Goal: Information Seeking & Learning: Learn about a topic

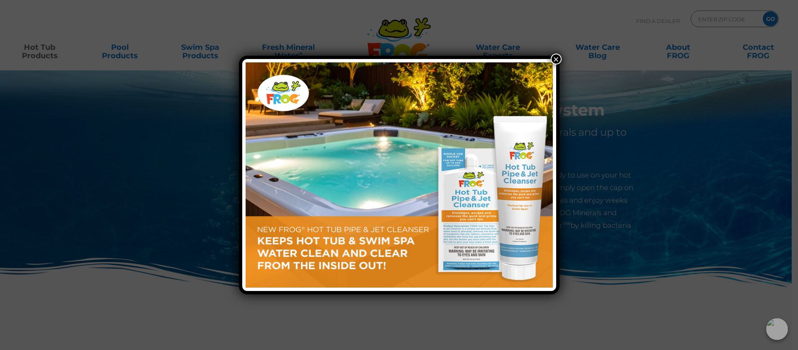
click at [555, 59] on button "×" at bounding box center [555, 59] width 11 height 11
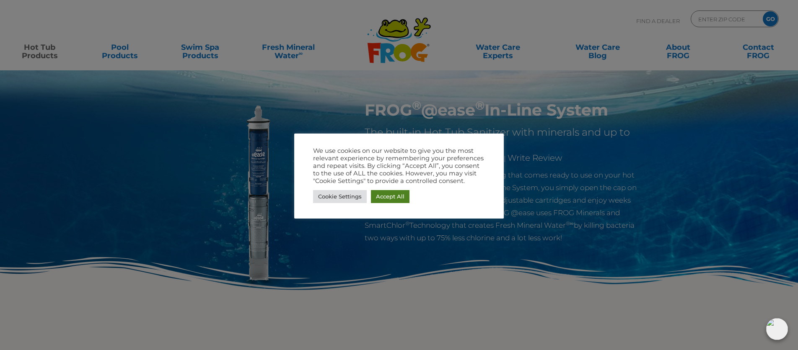
click at [389, 196] on link "Accept All" at bounding box center [390, 196] width 39 height 13
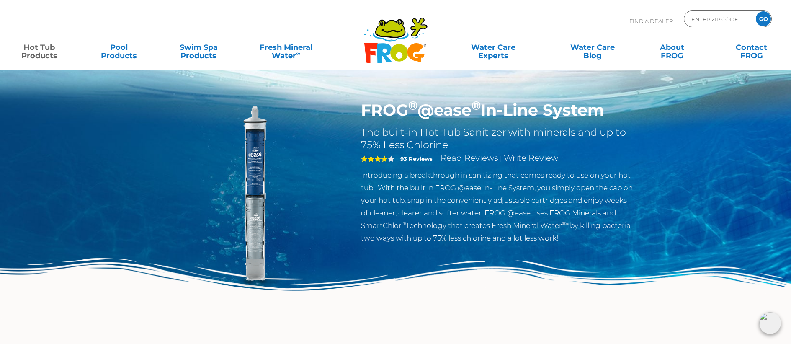
click at [400, 46] on icon at bounding box center [399, 53] width 18 height 18
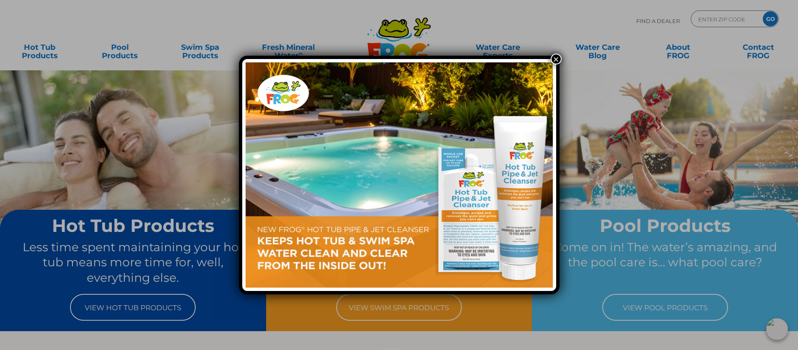
click at [558, 59] on button "×" at bounding box center [555, 59] width 11 height 11
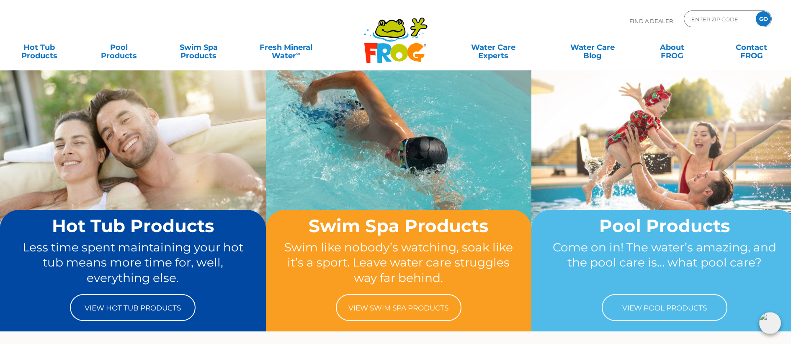
click at [0, 0] on div ".st130{clip-path:url(#SVGID_2_);fill-rule:evenodd;clip-rule:evenodd;fill:#C3CC0…" at bounding box center [395, 35] width 791 height 70
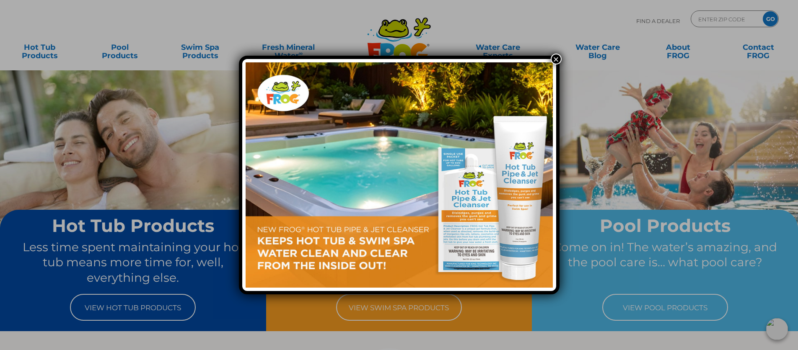
click at [554, 57] on button "×" at bounding box center [555, 59] width 11 height 11
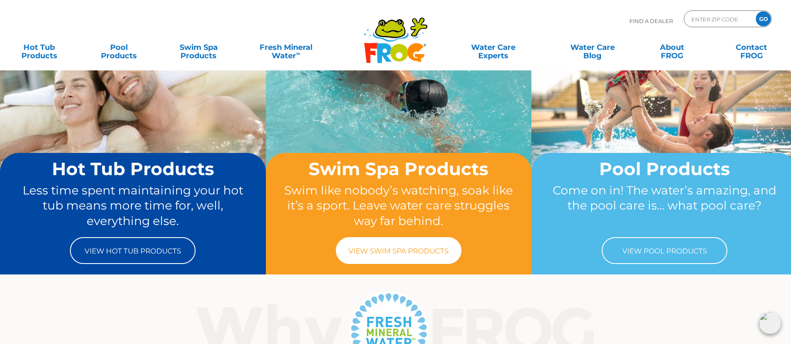
scroll to position [57, 0]
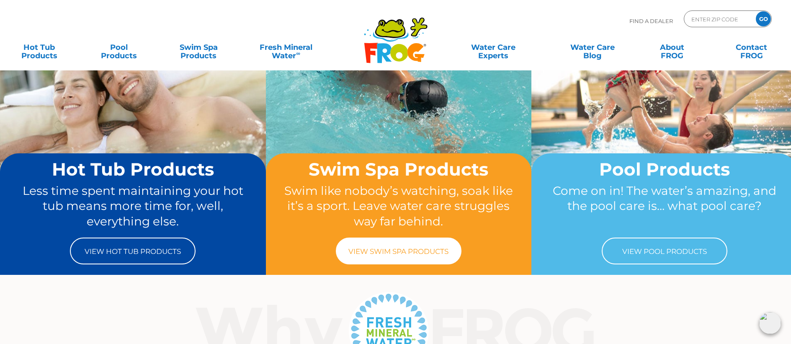
click at [402, 256] on link "View Swim Spa Products" at bounding box center [399, 250] width 126 height 27
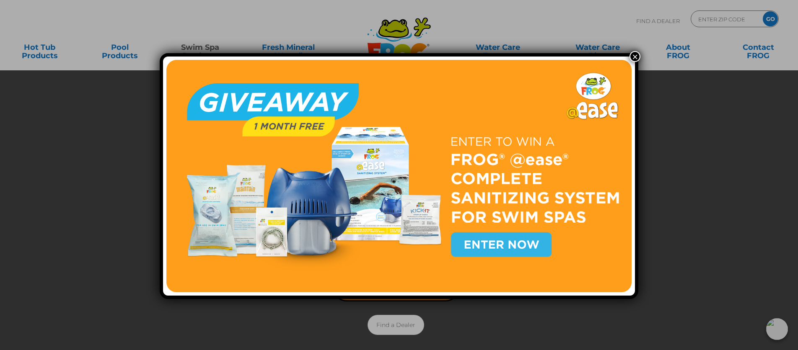
click at [629, 54] on button "×" at bounding box center [634, 56] width 11 height 11
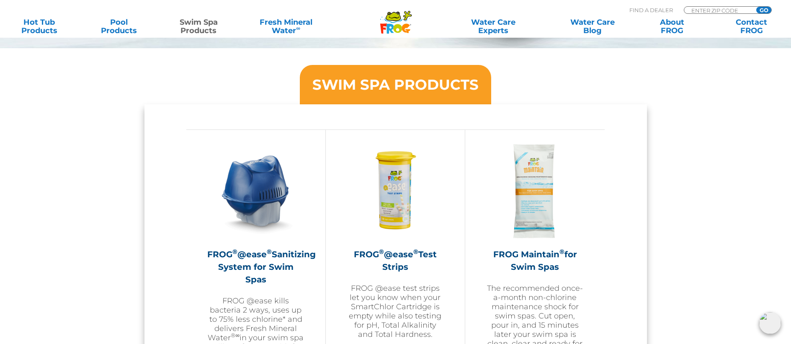
scroll to position [774, 0]
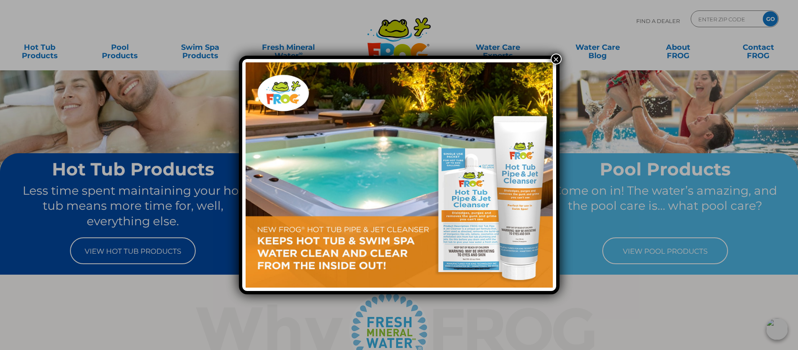
click at [558, 57] on button "×" at bounding box center [555, 59] width 11 height 11
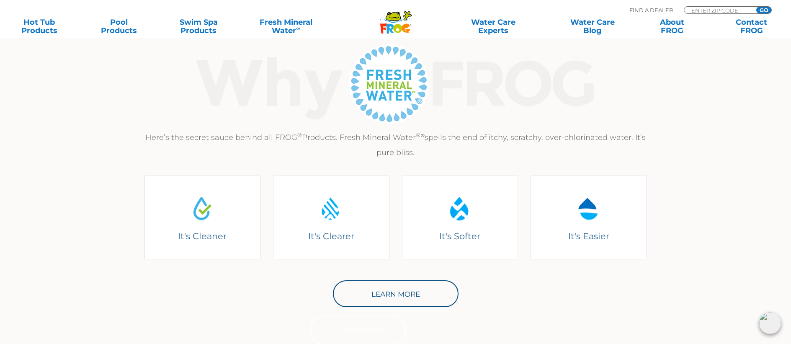
scroll to position [315, 0]
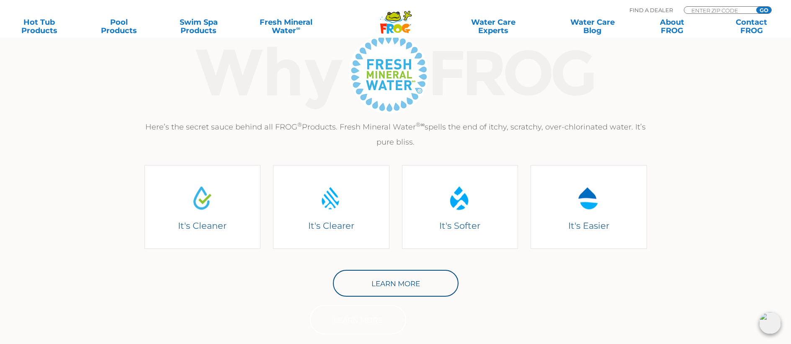
click at [428, 298] on div "Learn More Learn More" at bounding box center [396, 302] width 172 height 65
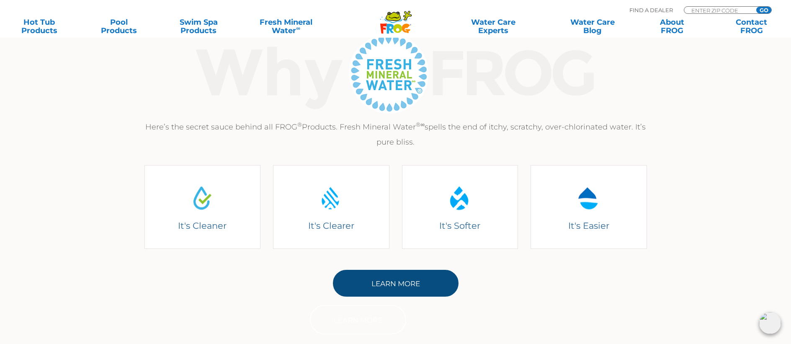
click at [425, 281] on link "Learn More" at bounding box center [396, 283] width 126 height 27
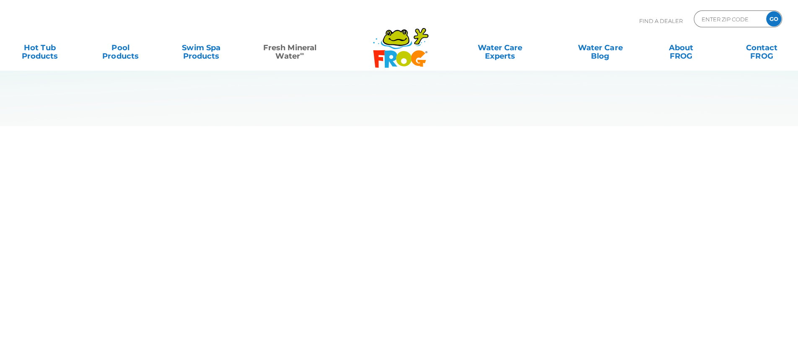
click at [363, 278] on body "Find A Dealer ENTER ZIP CODE GO MENU MENU Hot Tub Products All Hot Tub Products…" at bounding box center [399, 175] width 798 height 350
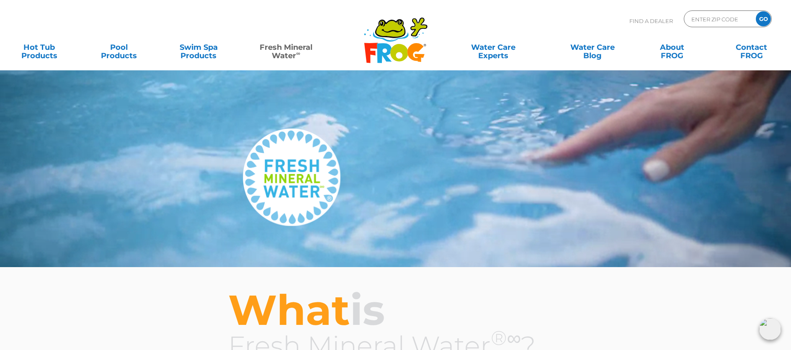
click at [291, 45] on link "Fresh Mineral Water ∞" at bounding box center [286, 47] width 77 height 17
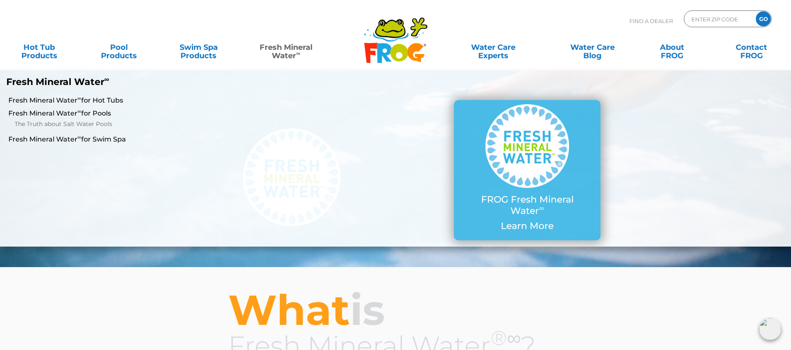
click at [293, 53] on link "Fresh Mineral Water ∞" at bounding box center [286, 47] width 77 height 17
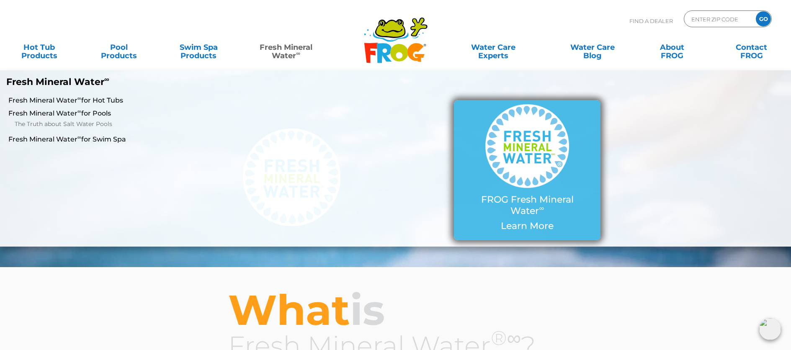
click at [521, 221] on p "Learn More" at bounding box center [527, 226] width 113 height 11
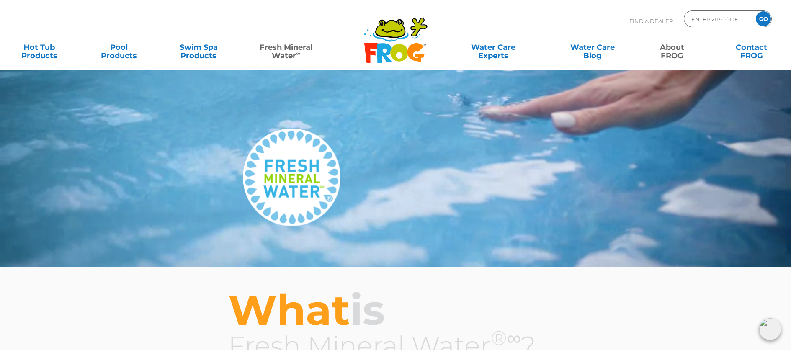
click at [680, 55] on link "About FROG" at bounding box center [672, 47] width 62 height 17
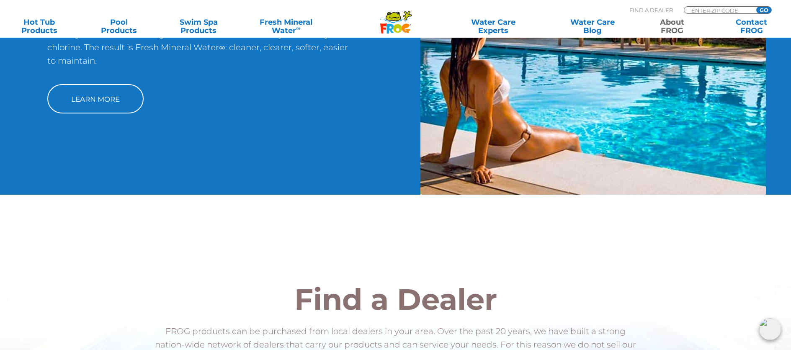
scroll to position [1032, 0]
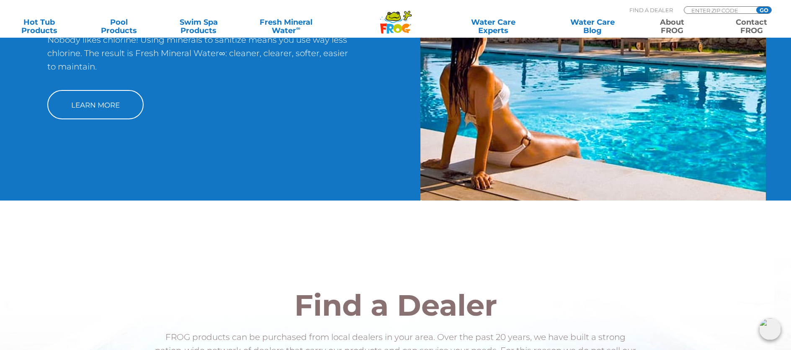
click at [739, 24] on link "Contact FROG" at bounding box center [752, 26] width 62 height 17
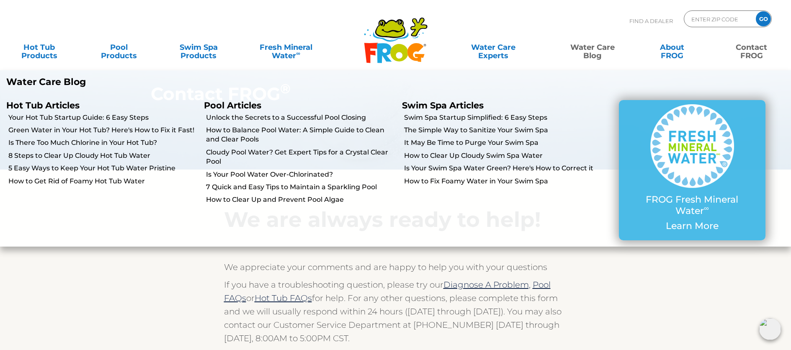
click at [604, 49] on link "Water Care Blog" at bounding box center [593, 47] width 62 height 17
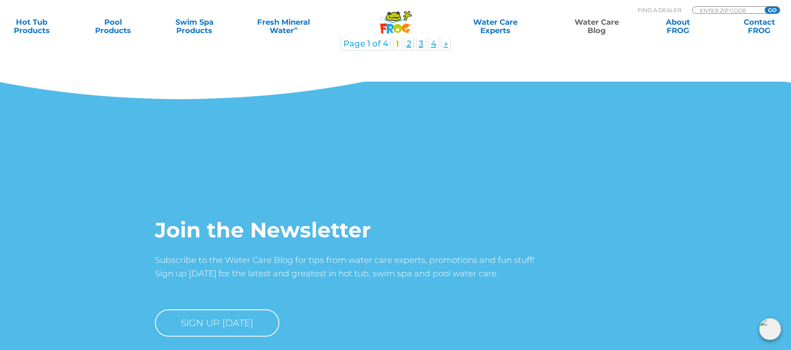
scroll to position [1546, 0]
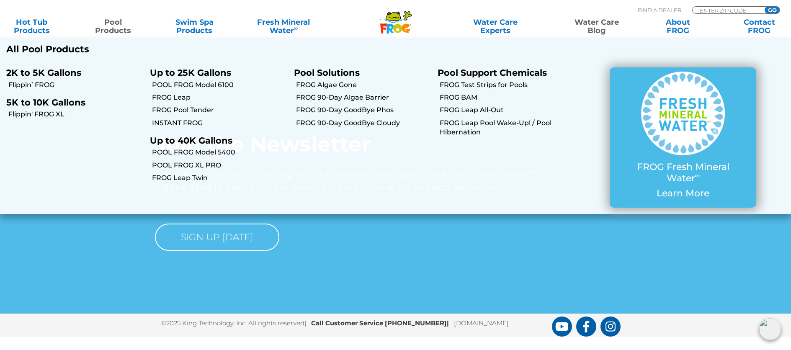
click at [109, 26] on link "Pool Products" at bounding box center [112, 26] width 63 height 17
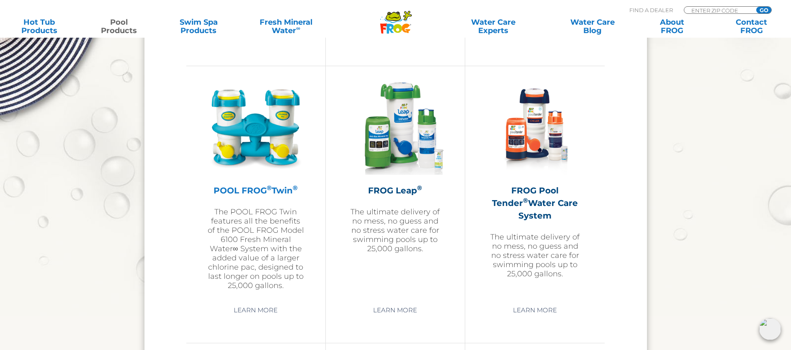
scroll to position [1478, 0]
click at [416, 143] on img at bounding box center [395, 126] width 97 height 97
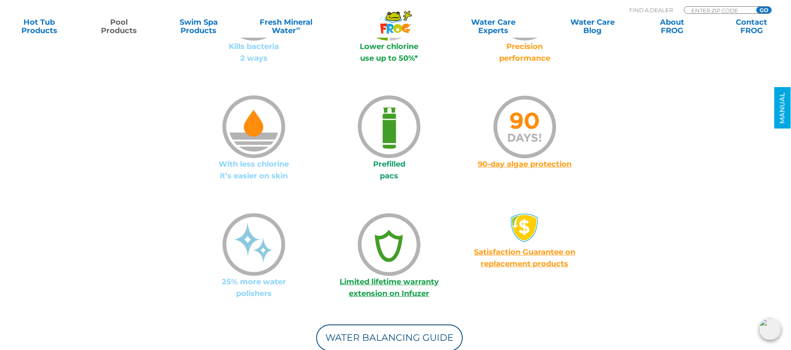
scroll to position [778, 0]
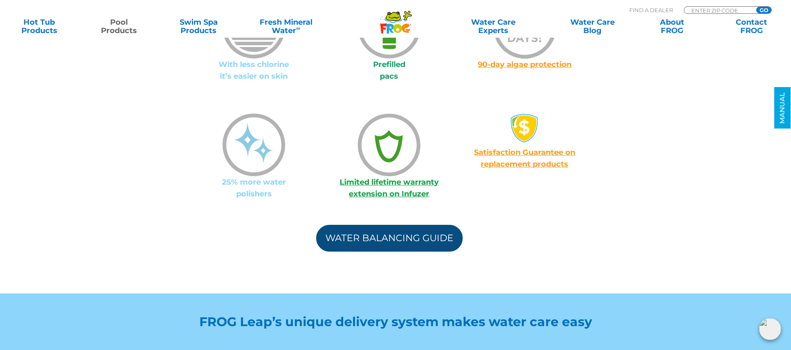
click at [368, 227] on link "Water Balancing Guide" at bounding box center [389, 238] width 147 height 27
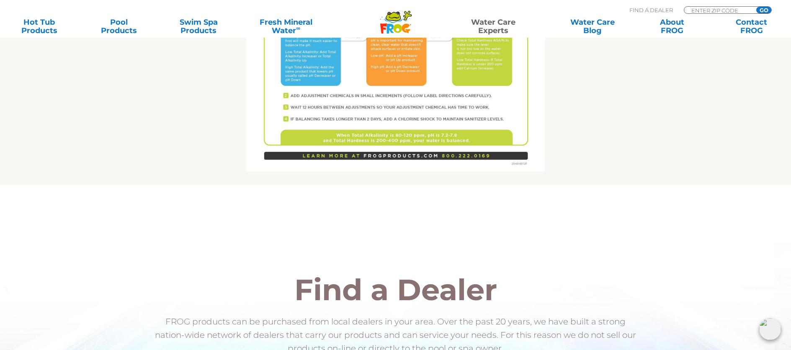
scroll to position [599, 0]
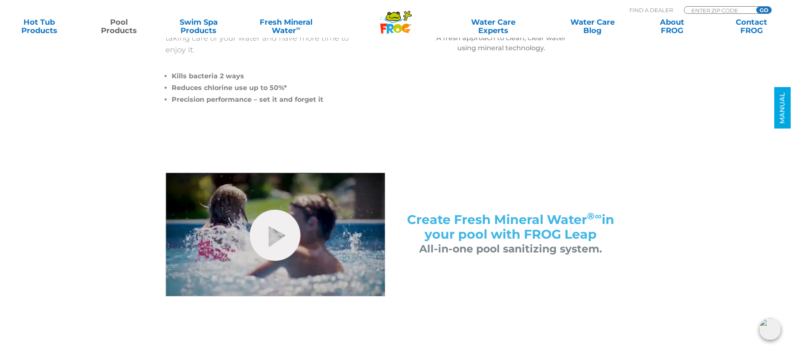
scroll to position [297, 0]
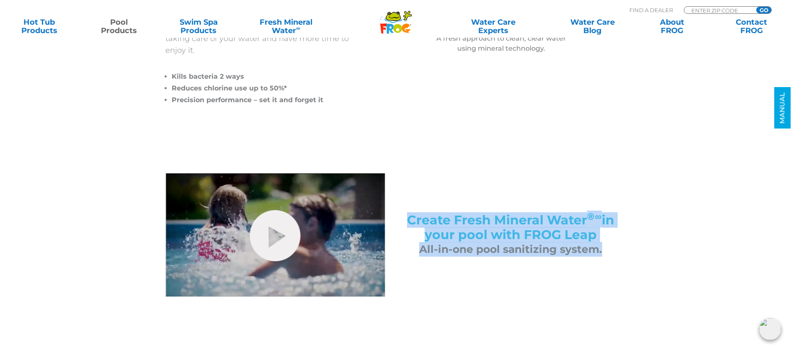
drag, startPoint x: 407, startPoint y: 206, endPoint x: 610, endPoint y: 241, distance: 205.7
click at [610, 241] on div "Create Fresh Mineral Water ®∞ in your pool with FROG Leap All-in-one pool sanit…" at bounding box center [511, 235] width 230 height 44
copy div "Create Fresh Mineral Water ®∞ in your pool with FROG Leap All-in-one pool sanit…"
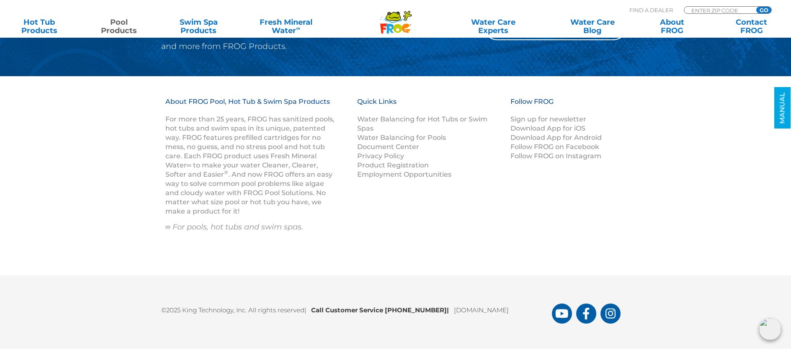
scroll to position [4467, 0]
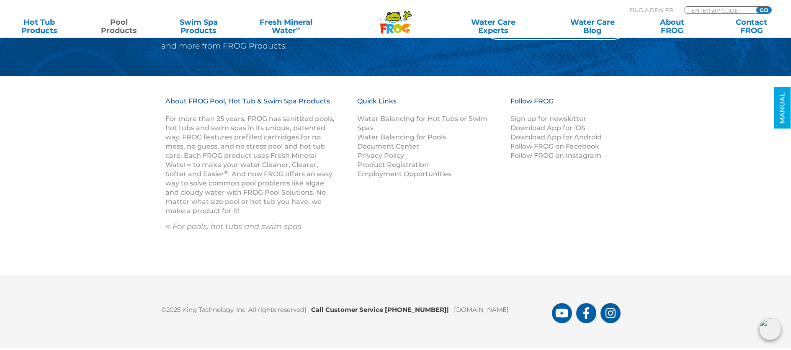
click at [140, 237] on div "About FROG Pool, Hot Tub & Swim Spa Products For more than 25 years, FROG has s…" at bounding box center [395, 175] width 791 height 199
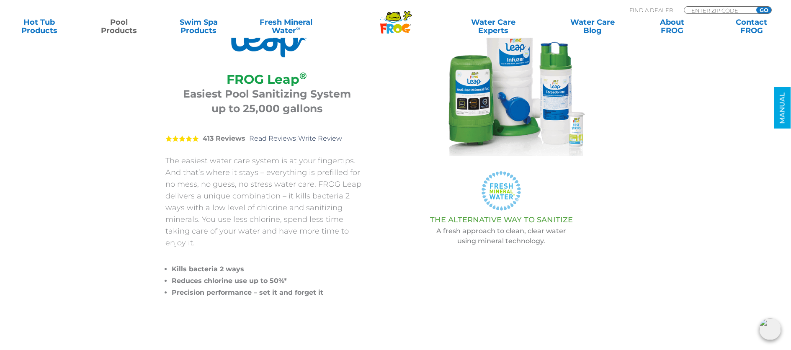
scroll to position [109, 0]
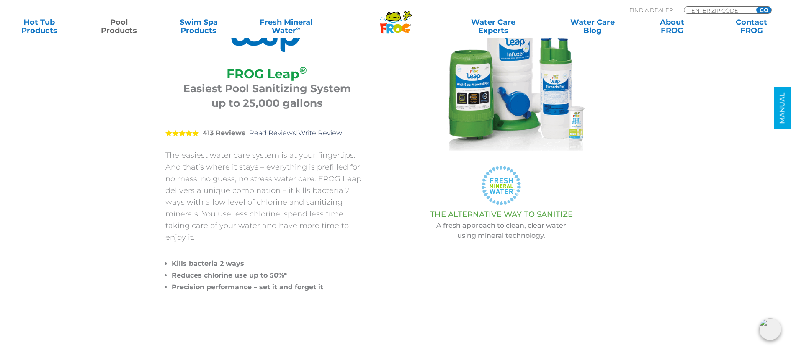
drag, startPoint x: 432, startPoint y: 213, endPoint x: 556, endPoint y: 245, distance: 127.9
click at [556, 245] on div "FROG Leap ® FROG Leap ® Easiest Pool Sanitizing System up to 25,000 gallons 5 4…" at bounding box center [390, 141] width 490 height 396
copy div "THE ALTERNATIVE WAY TO SANITIZE A fresh approach to clean, clear water using mi…"
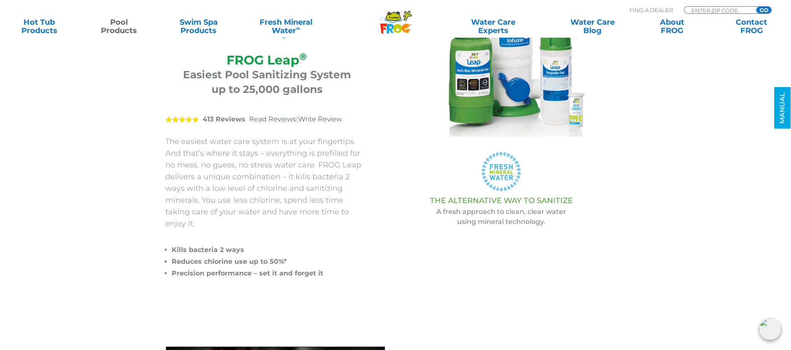
scroll to position [124, 0]
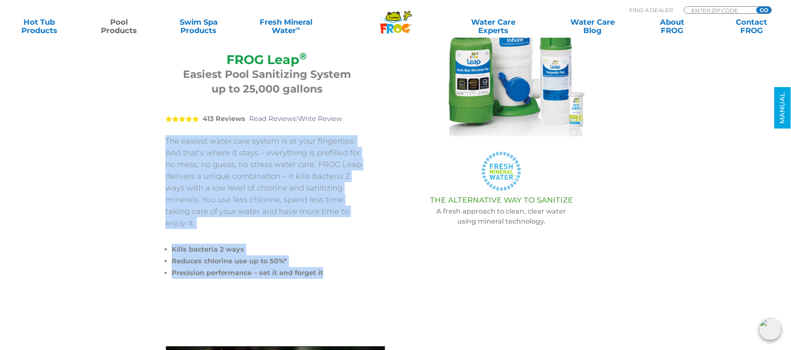
drag, startPoint x: 323, startPoint y: 262, endPoint x: 163, endPoint y: 144, distance: 198.9
click at [163, 144] on div "FROG Leap ® FROG Leap ® Easiest Pool Sanitizing System up to 25,000 gallons 5 4…" at bounding box center [390, 127] width 490 height 396
copy div "The easiest water care system is at your fingertips. And that’s where it stays …"
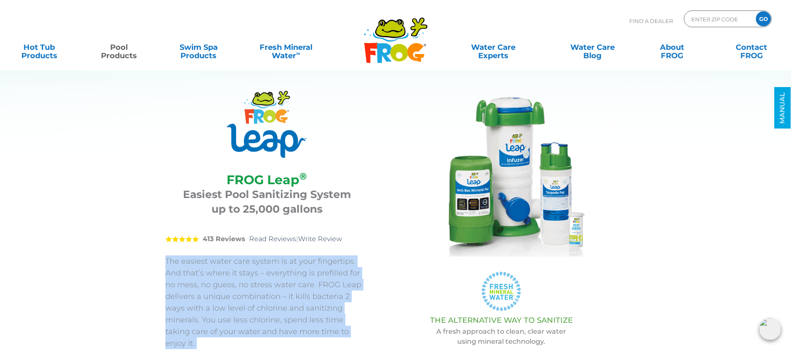
scroll to position [0, 0]
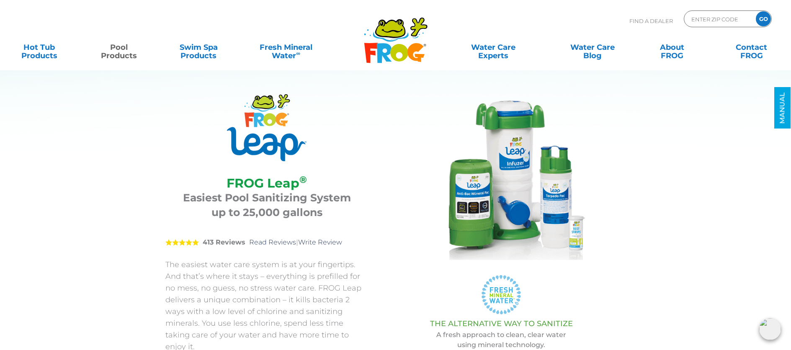
click at [119, 47] on link "Pool Products" at bounding box center [119, 47] width 62 height 17
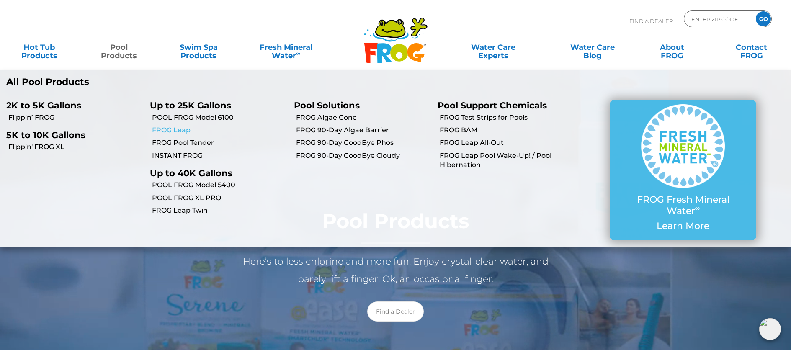
click at [182, 127] on link "FROG Leap" at bounding box center [219, 130] width 135 height 9
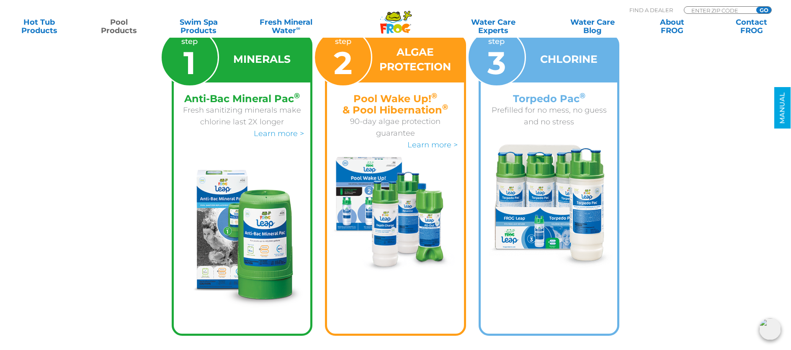
scroll to position [1373, 0]
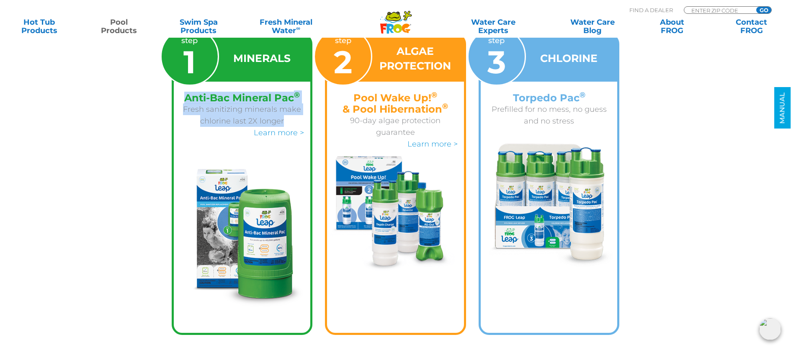
drag, startPoint x: 185, startPoint y: 85, endPoint x: 293, endPoint y: 107, distance: 110.7
click at [293, 107] on div "Anti-Bac Mineral Pac ® Fresh sanitizing minerals make chlorine last 2X longer L…" at bounding box center [242, 115] width 124 height 46
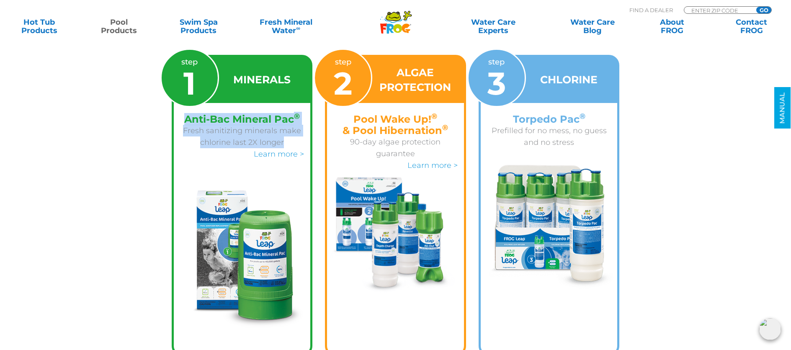
scroll to position [1353, 0]
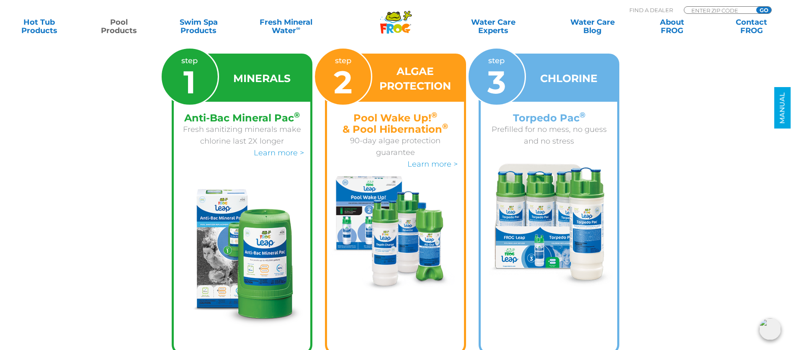
click at [136, 172] on section "SEE HOW IT WORKS step 1 MINERALS Anti-Bac Mineral Pac ® Fresh sanitizing minera…" at bounding box center [395, 91] width 791 height 632
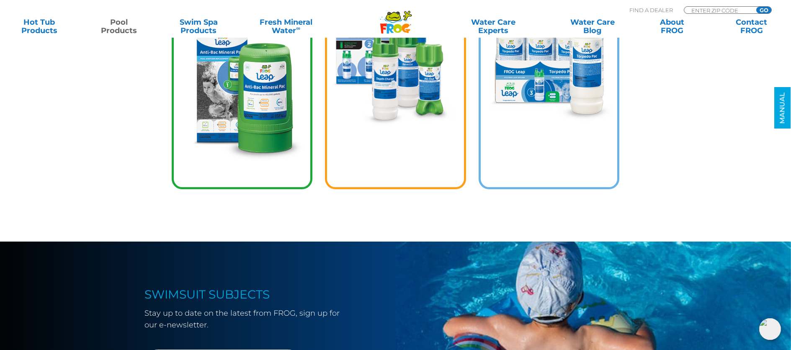
scroll to position [1364, 0]
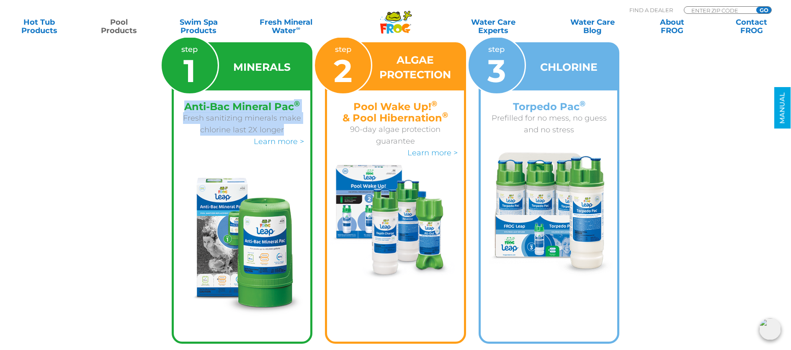
drag, startPoint x: 186, startPoint y: 93, endPoint x: 292, endPoint y: 116, distance: 109.1
click at [292, 116] on div "Anti-Bac Mineral Pac ® Fresh sanitizing minerals make chlorine last 2X longer L…" at bounding box center [242, 124] width 124 height 46
copy div "Anti-Bac Mineral Pac ® Fresh sanitizing minerals make chlorine last 2X longer"
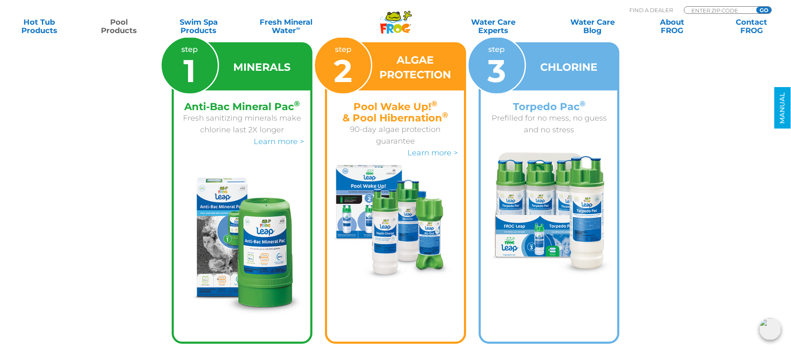
click at [344, 101] on h4 "Pool Wake Up! ® & Pool Hibernation ®" at bounding box center [395, 112] width 124 height 23
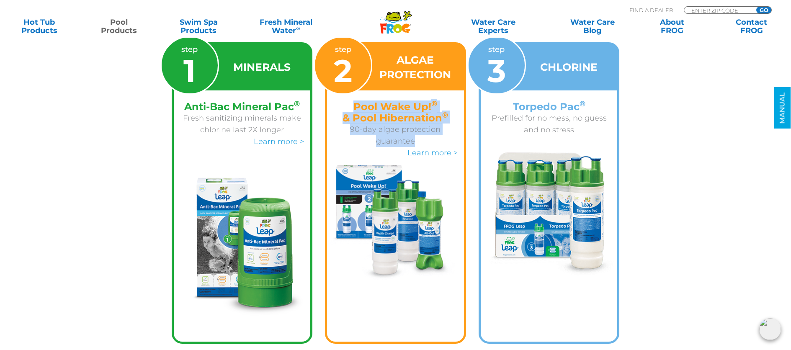
drag, startPoint x: 354, startPoint y: 94, endPoint x: 436, endPoint y: 132, distance: 90.2
click at [436, 132] on div "Pool Wake Up! ® & Pool Hibernation ® 90-day algae protection guarantee Learn mo…" at bounding box center [395, 130] width 124 height 58
copy div "Pool Wake Up! ® & Pool Hibernation ® 90-day algae protection guarantee"
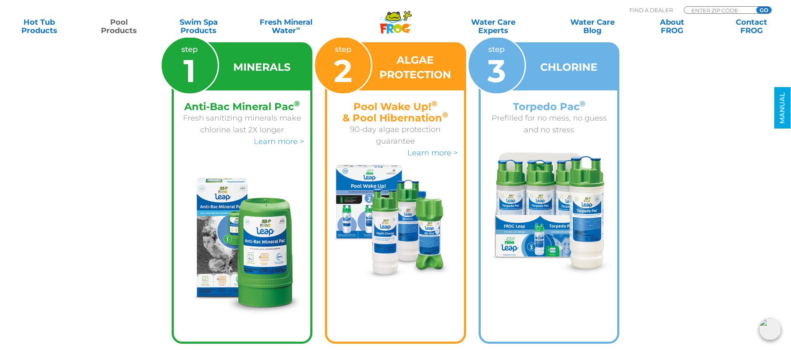
click at [511, 112] on p "Prefilled for no mess, no guess and no stress" at bounding box center [549, 123] width 124 height 23
drag, startPoint x: 512, startPoint y: 94, endPoint x: 594, endPoint y: 121, distance: 85.8
click at [594, 121] on div "Torpedo Pac ® Prefilled for no mess, no guess and no stress" at bounding box center [549, 118] width 124 height 35
copy div "Torpedo Pac ® Prefilled for no mess, no guess and no stress"
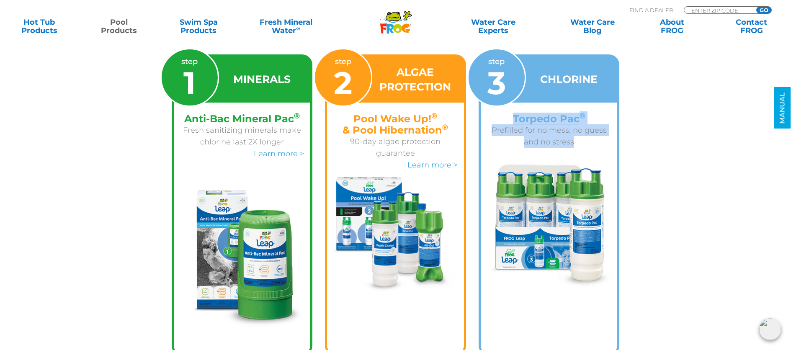
scroll to position [1308, 0]
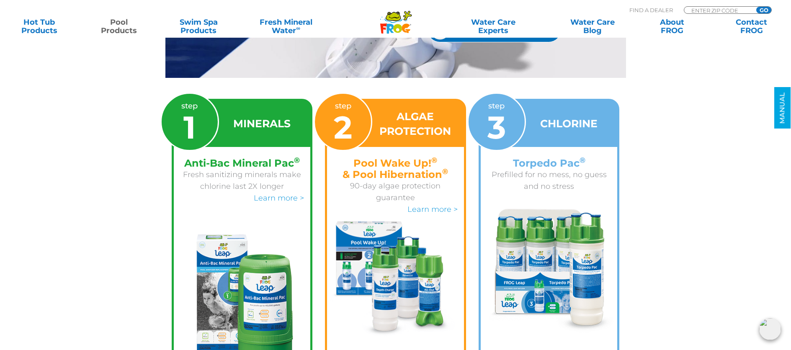
click at [230, 115] on div "MINERALS" at bounding box center [242, 124] width 137 height 46
drag, startPoint x: 233, startPoint y: 111, endPoint x: 305, endPoint y: 109, distance: 72.1
click at [305, 109] on div "MINERALS" at bounding box center [242, 124] width 137 height 46
copy h3 "MINERALS"
drag, startPoint x: 426, startPoint y: 93, endPoint x: 394, endPoint y: 104, distance: 33.8
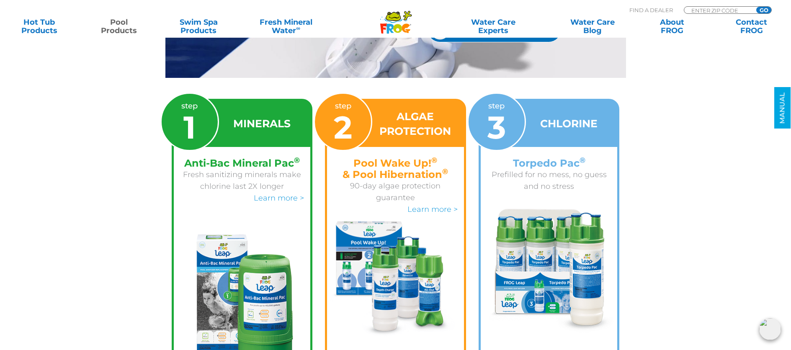
click at [426, 101] on div "ALGAE PROTECTION" at bounding box center [395, 124] width 137 height 46
drag, startPoint x: 397, startPoint y: 104, endPoint x: 463, endPoint y: 126, distance: 69.8
click at [464, 127] on div "step 2 ALGAE PROTECTION Pool Wake Up! ® & Pool Hibernation ® 90-day algae prote…" at bounding box center [395, 250] width 141 height 302
copy h3 "ALGAE PROTECTION"
click at [532, 118] on div "CHLORINE" at bounding box center [549, 124] width 137 height 46
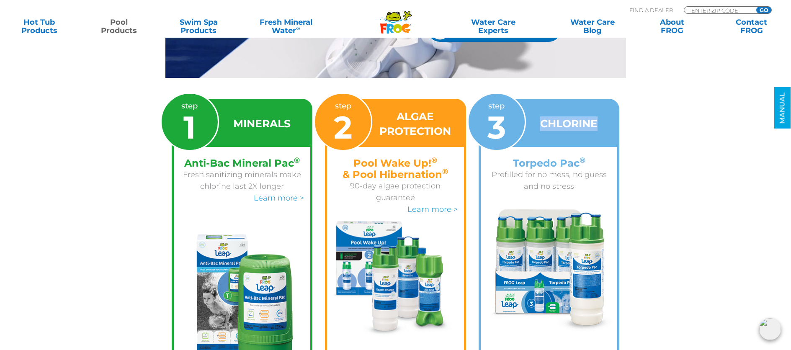
drag, startPoint x: 542, startPoint y: 111, endPoint x: 596, endPoint y: 108, distance: 54.1
click at [597, 116] on h3 "CHLORINE" at bounding box center [568, 123] width 57 height 15
copy h3 "CHLORINE"
drag, startPoint x: 183, startPoint y: 95, endPoint x: 198, endPoint y: 134, distance: 41.4
click at [198, 134] on div "step 1" at bounding box center [189, 122] width 59 height 59
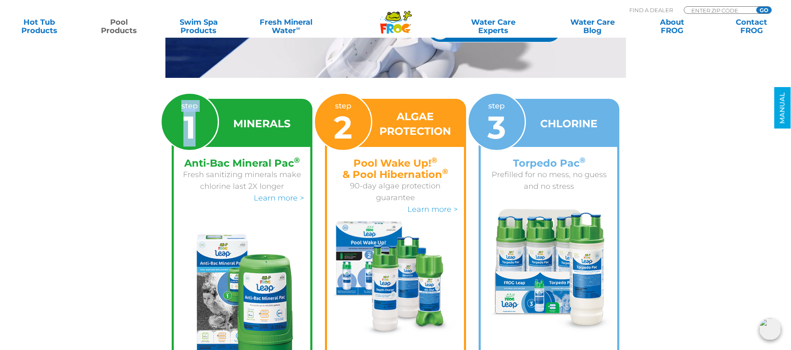
copy p "step 1"
click at [104, 65] on section "SEE HOW IT WORKS step 1 MINERALS Anti-Bac Mineral Pac ® Fresh sanitizing minera…" at bounding box center [395, 137] width 791 height 632
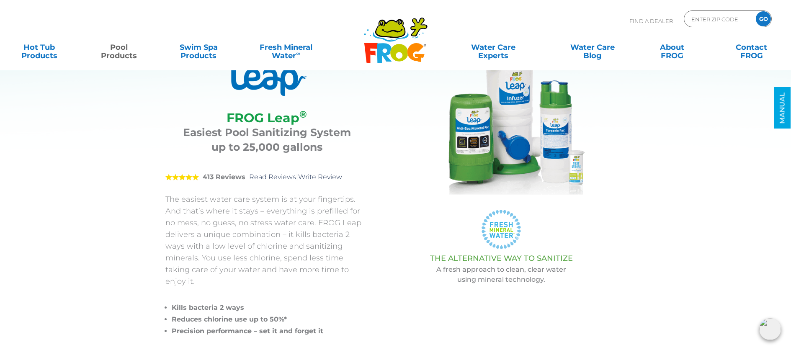
scroll to position [0, 0]
